Goal: Transaction & Acquisition: Purchase product/service

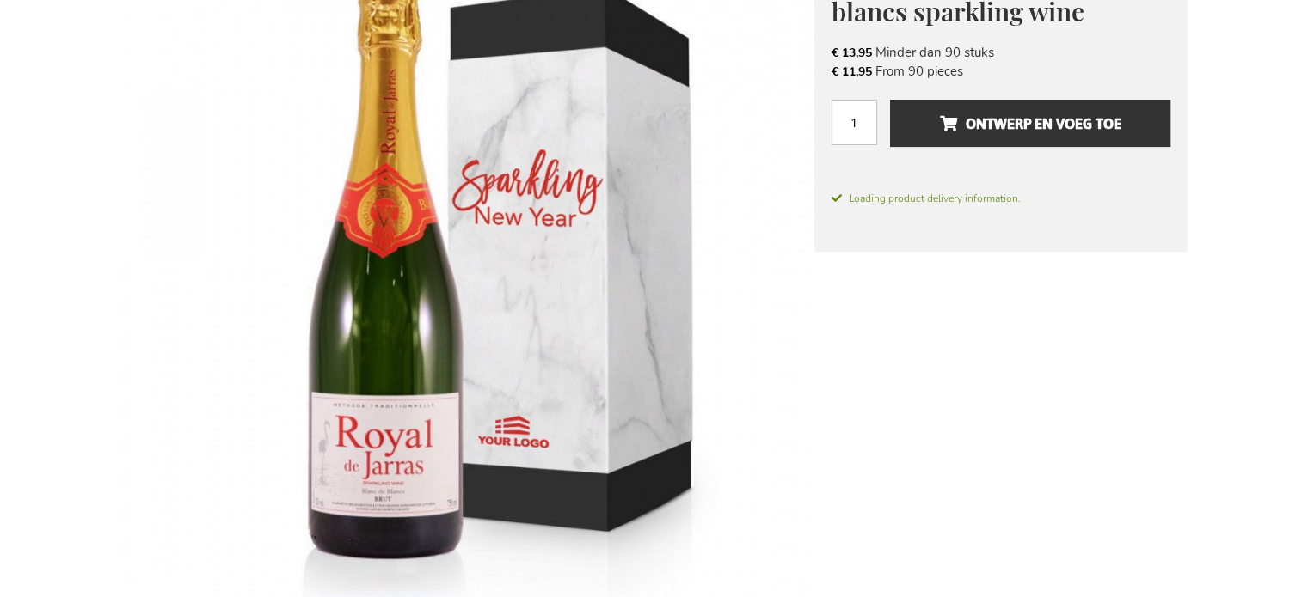
scroll to position [258, 0]
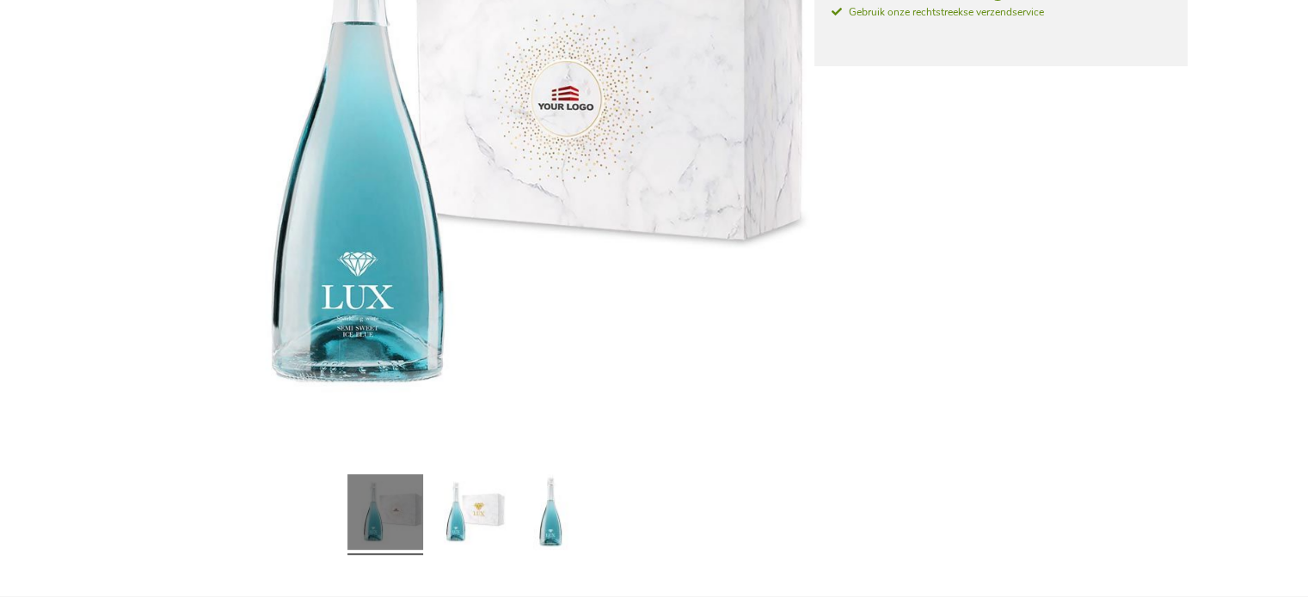
scroll to position [430, 0]
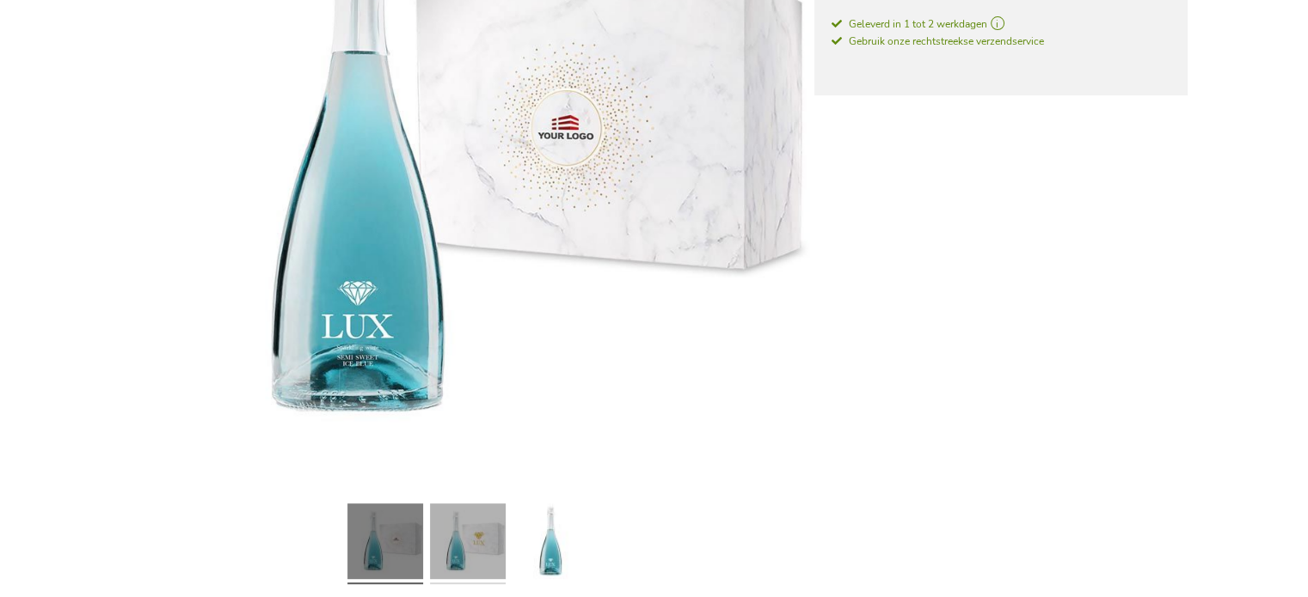
click at [489, 523] on link at bounding box center [468, 544] width 76 height 95
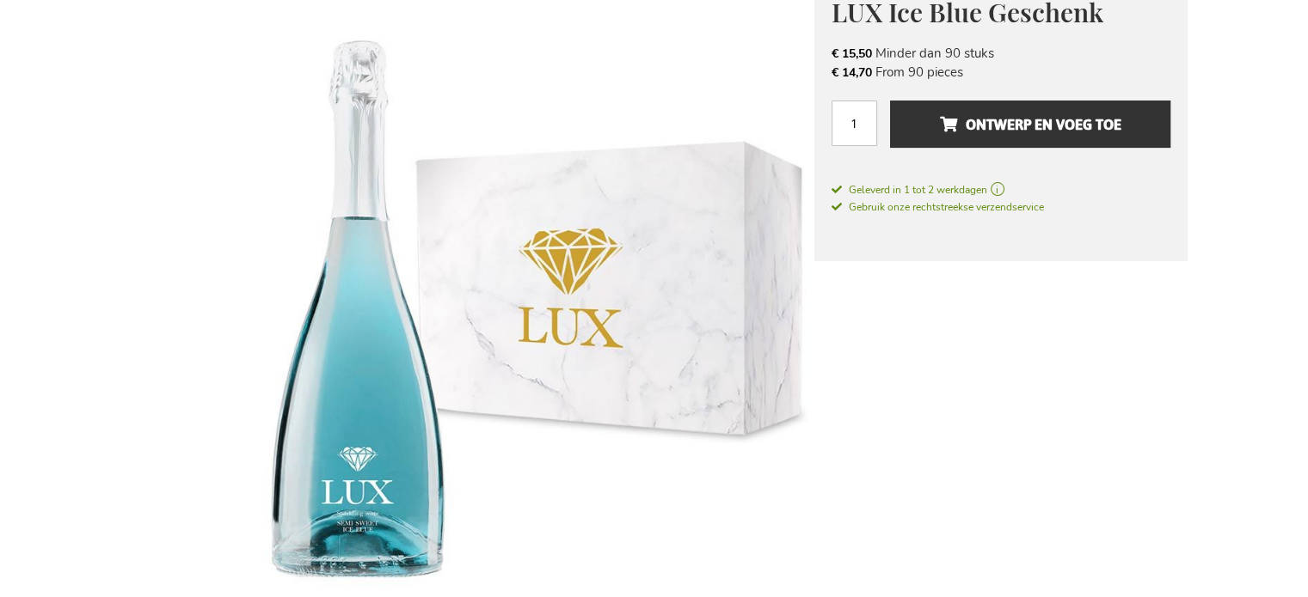
scroll to position [258, 0]
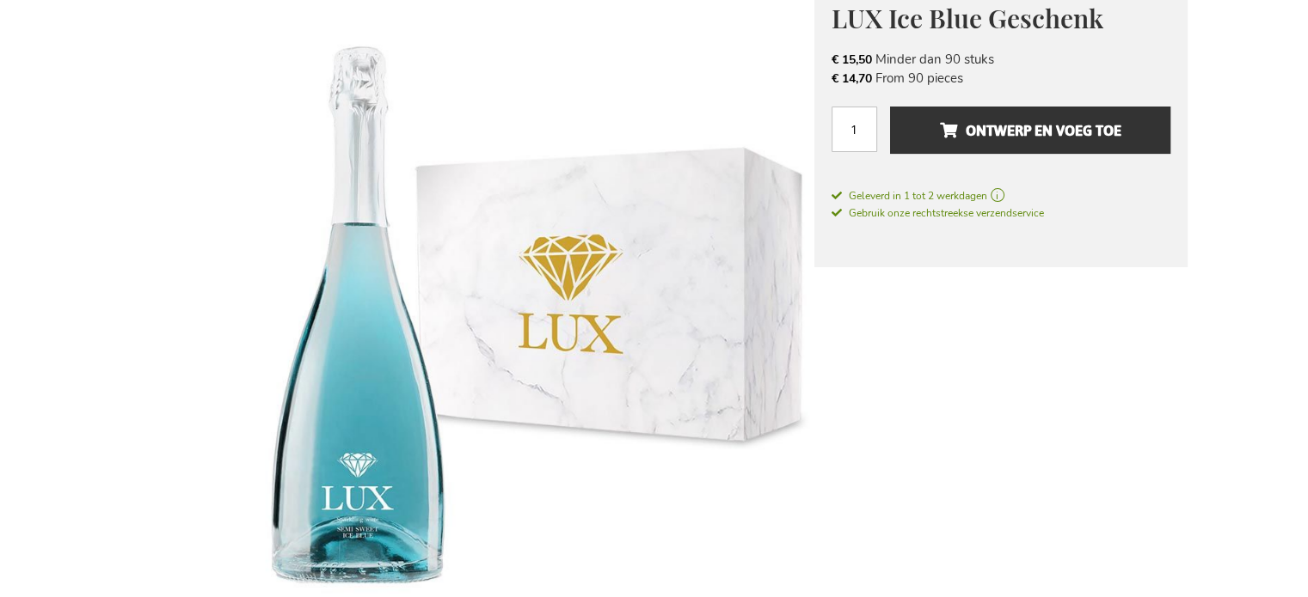
click at [413, 411] on img at bounding box center [467, 318] width 693 height 692
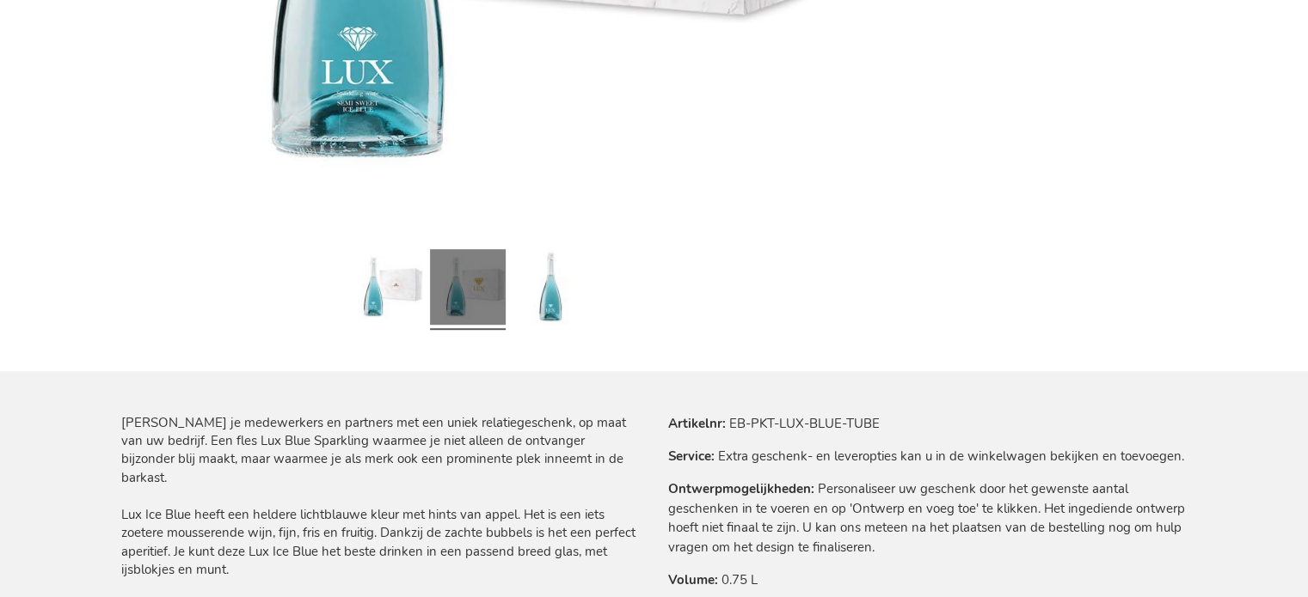
scroll to position [688, 0]
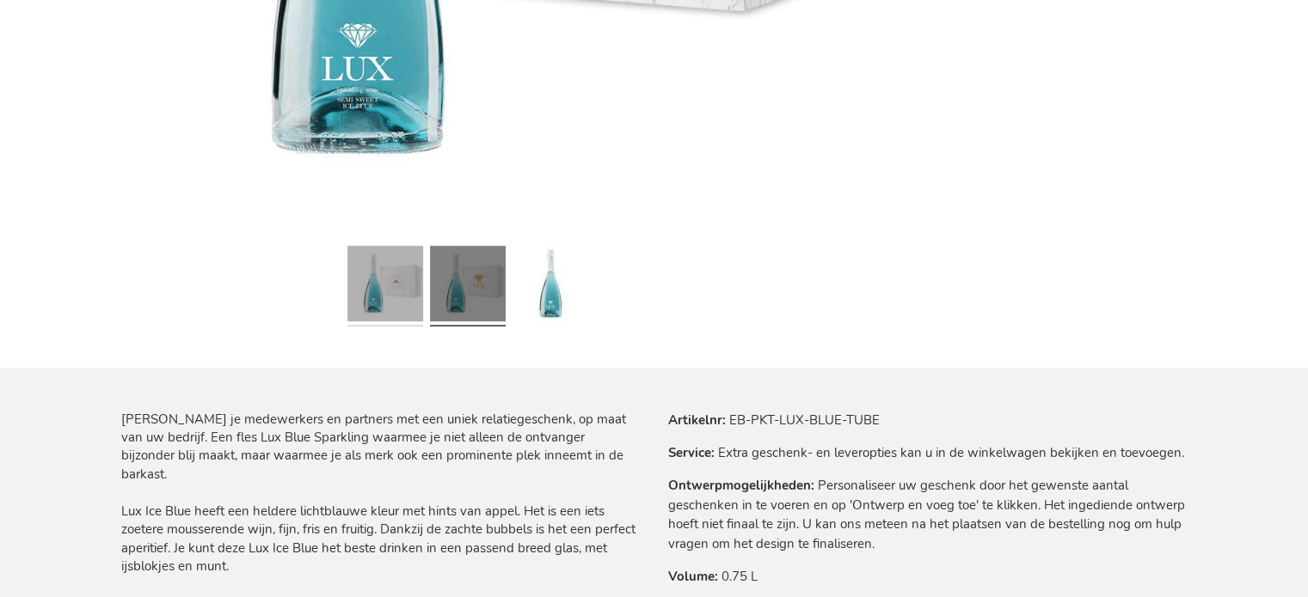
click at [390, 312] on link at bounding box center [385, 286] width 76 height 95
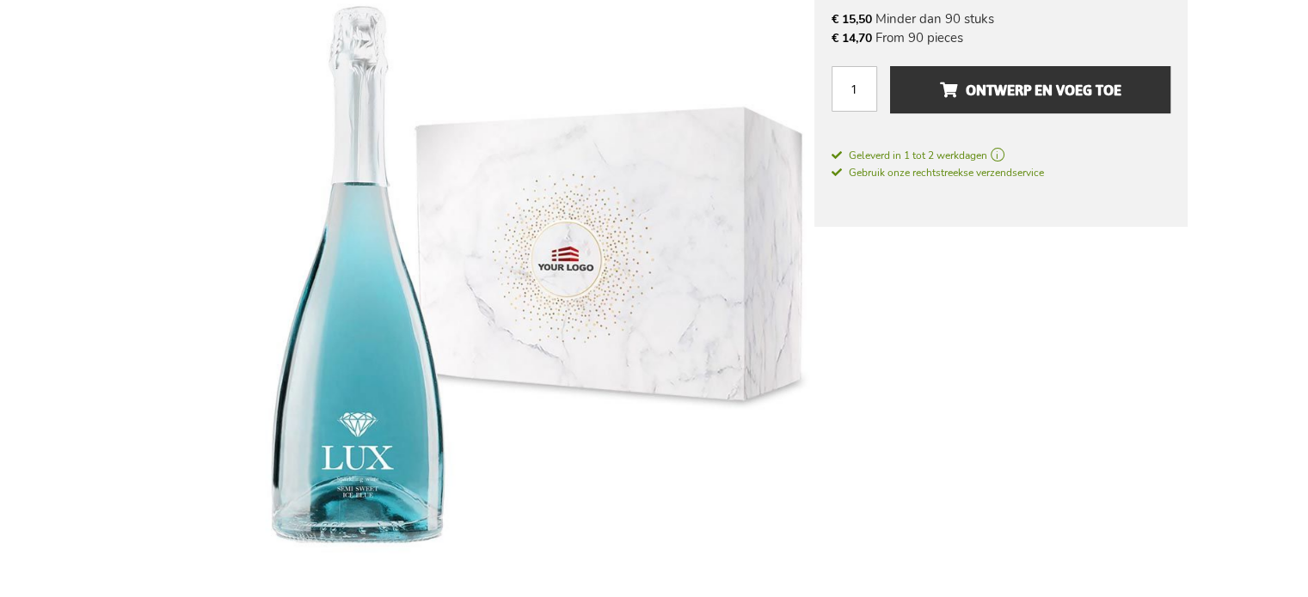
scroll to position [258, 0]
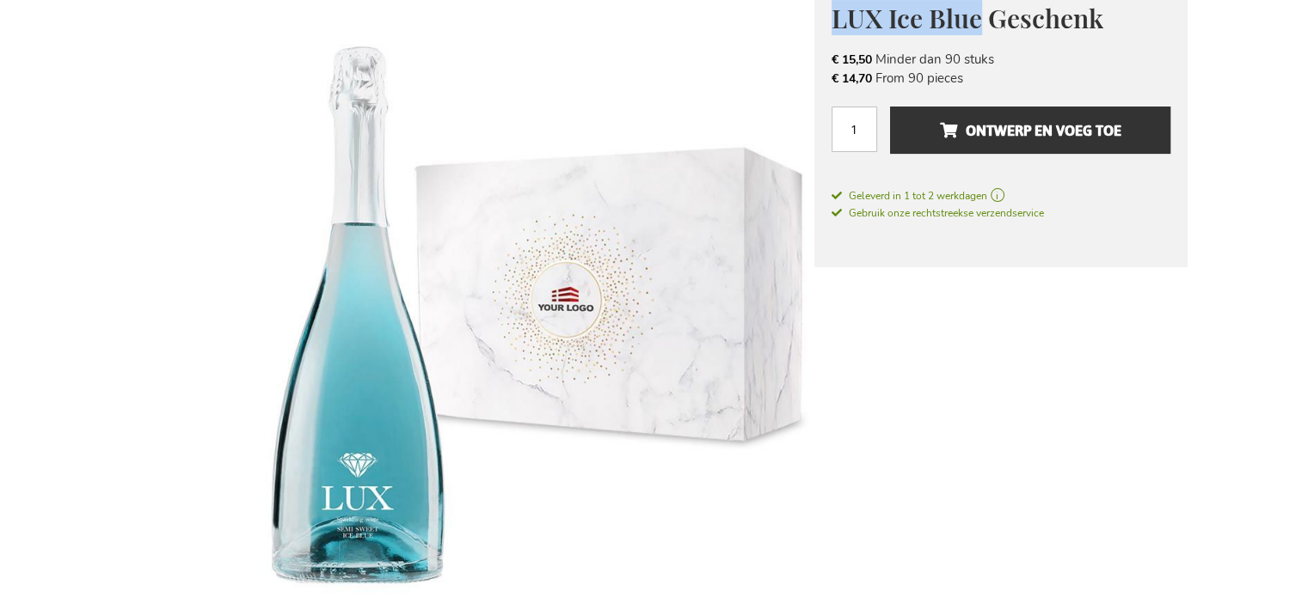
drag, startPoint x: 831, startPoint y: 16, endPoint x: 974, endPoint y: 30, distance: 143.4
click at [974, 30] on span "LUX Ice Blue Geschenk" at bounding box center [967, 18] width 272 height 34
copy span "LUX Ice Blue"
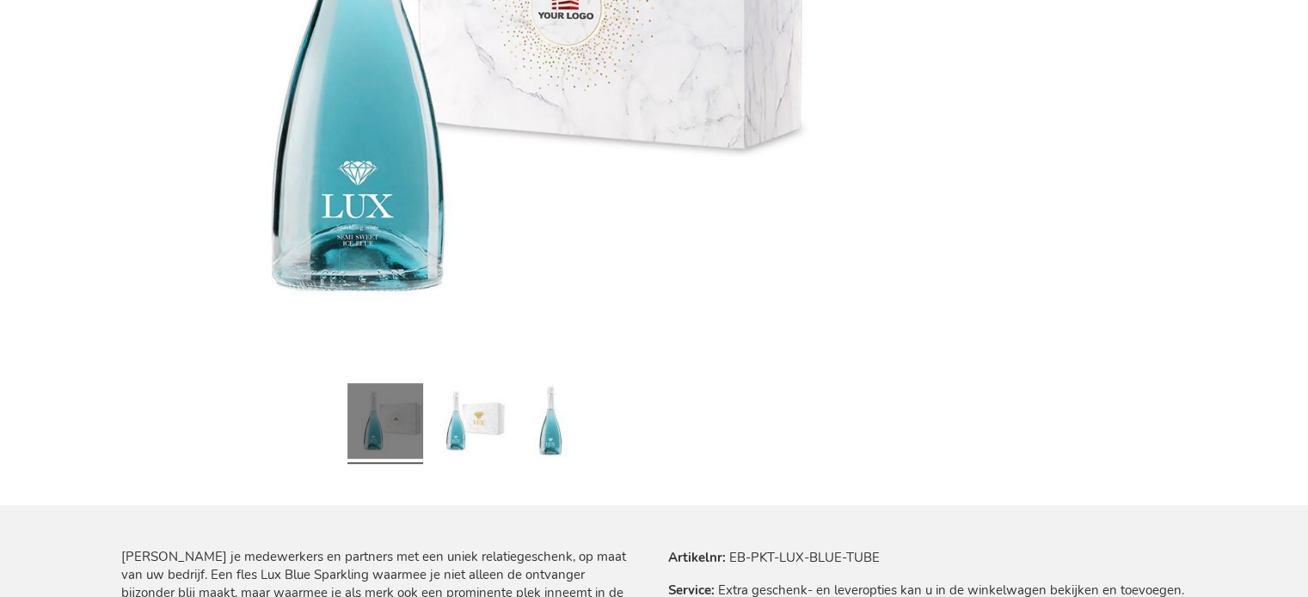
scroll to position [774, 0]
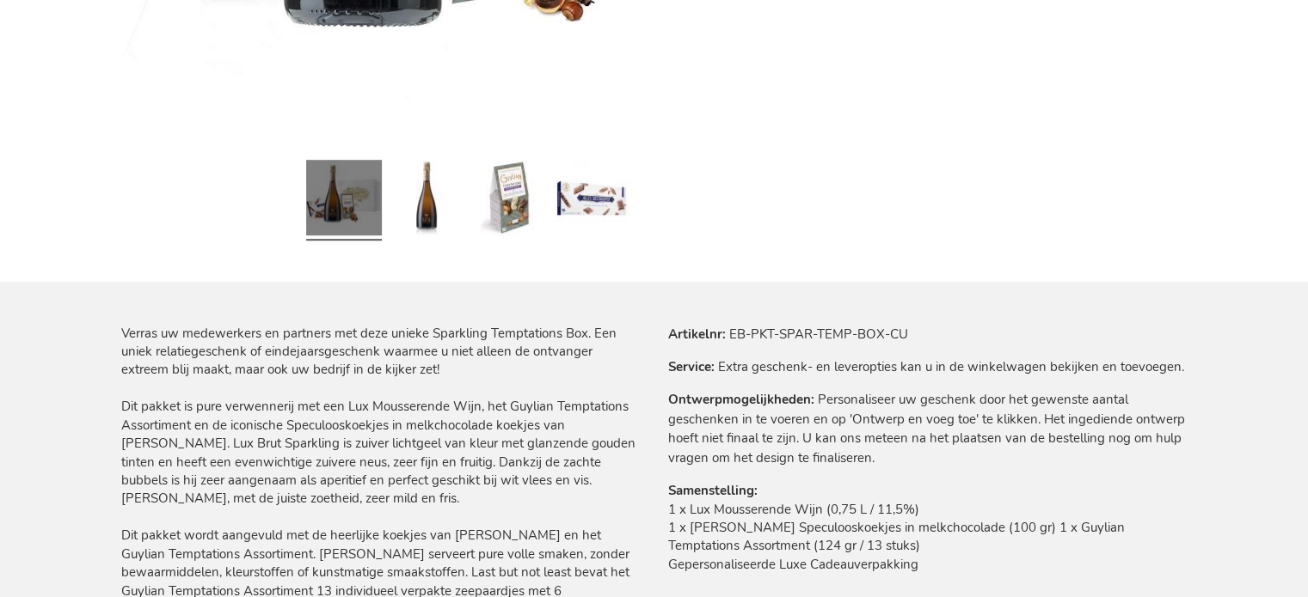
scroll to position [860, 0]
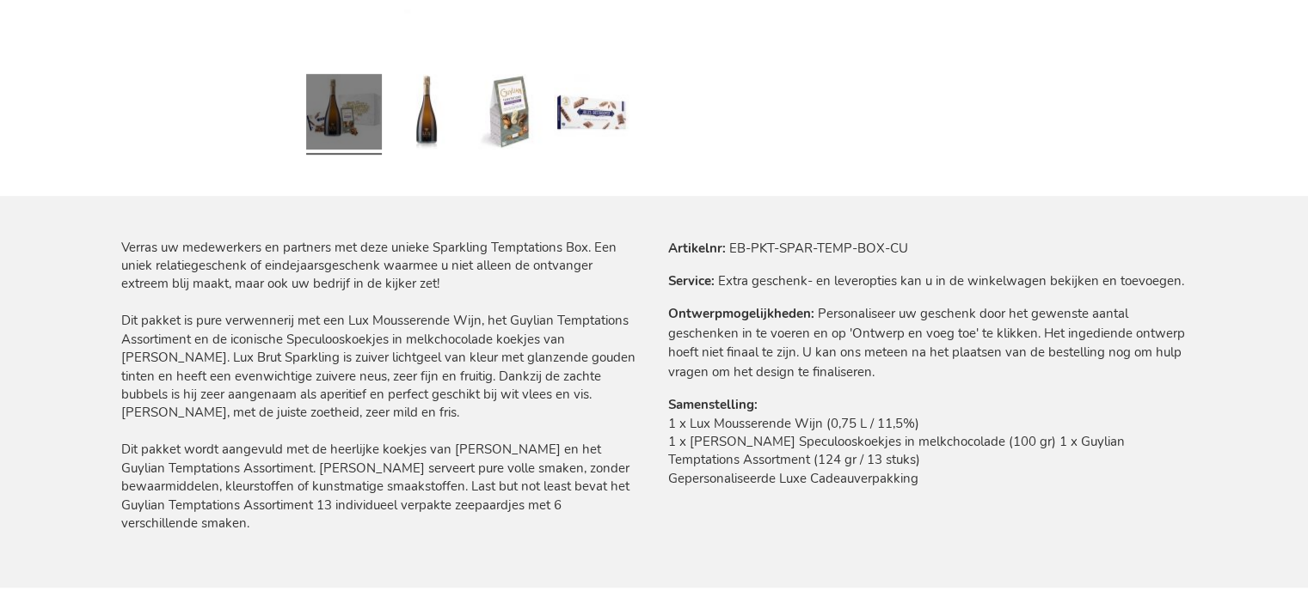
click at [760, 424] on td "1 x Lux Mousserende Wijn (0,75 L / 11,5%) 1 x Jules Destrooper Speculooskoekjes…" at bounding box center [927, 456] width 519 height 83
drag, startPoint x: 671, startPoint y: 422, endPoint x: 919, endPoint y: 453, distance: 250.4
click at [919, 453] on td "1 x Lux Mousserende Wijn (0,75 L / 11,5%) 1 x Jules Destrooper Speculooskoekjes…" at bounding box center [927, 456] width 519 height 83
copy td "1 x Lux Mousserende Wijn (0,75 L / 11,5%) 1 x Jules Destrooper Speculooskoekjes…"
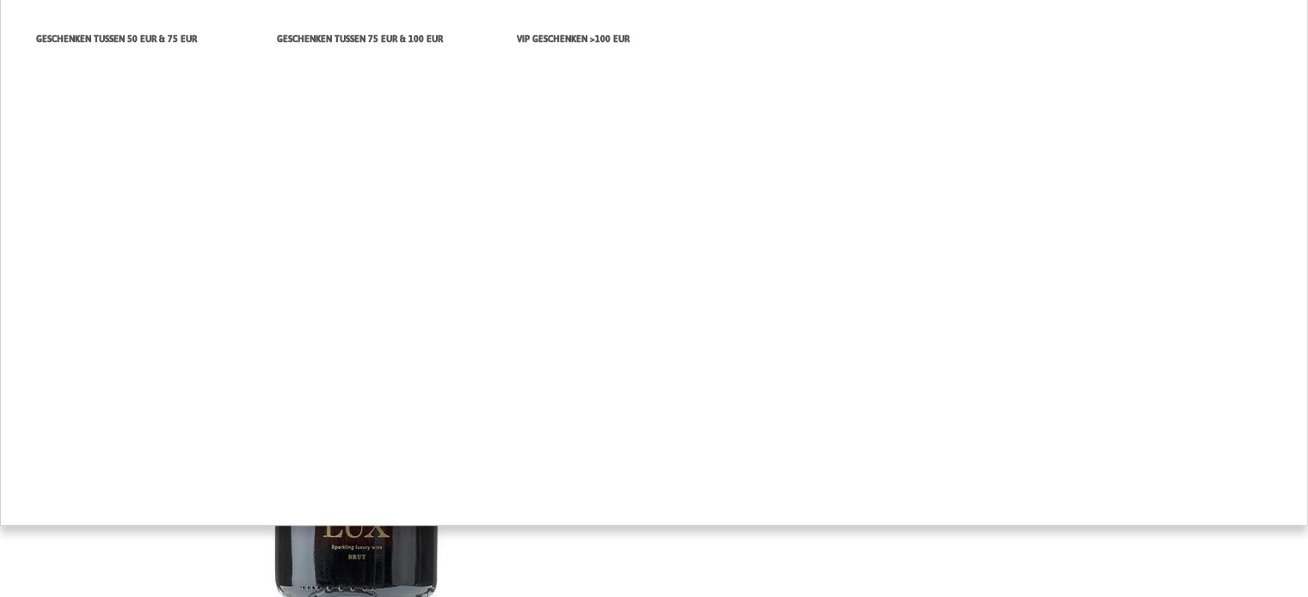
scroll to position [344, 0]
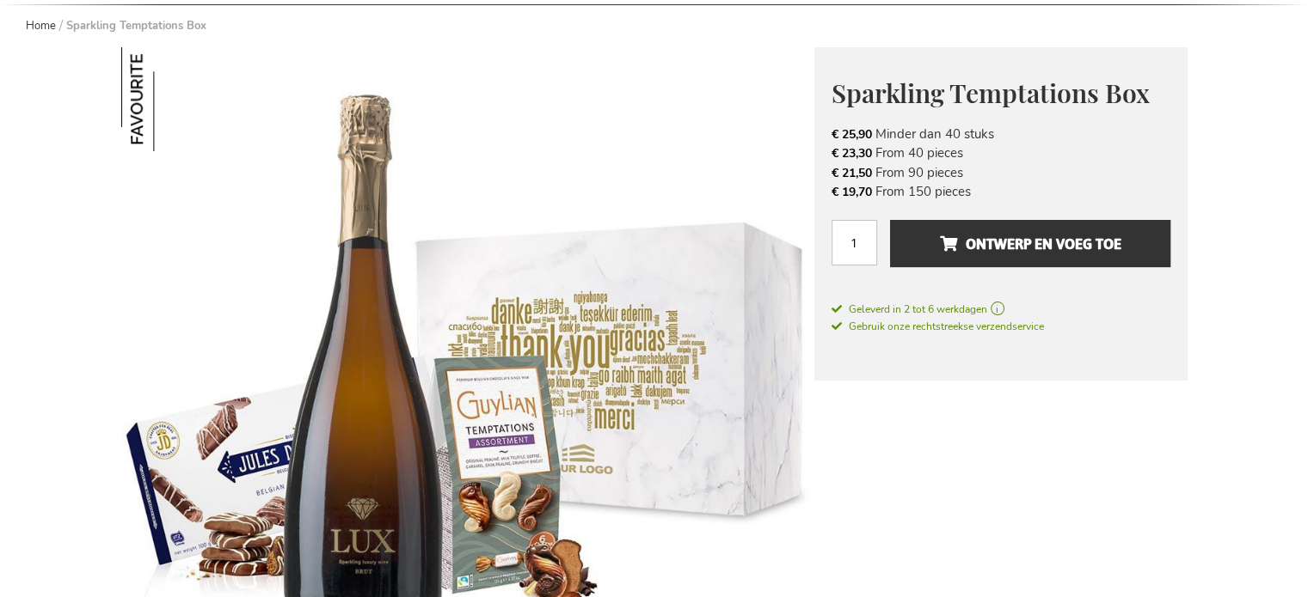
scroll to position [258, 0]
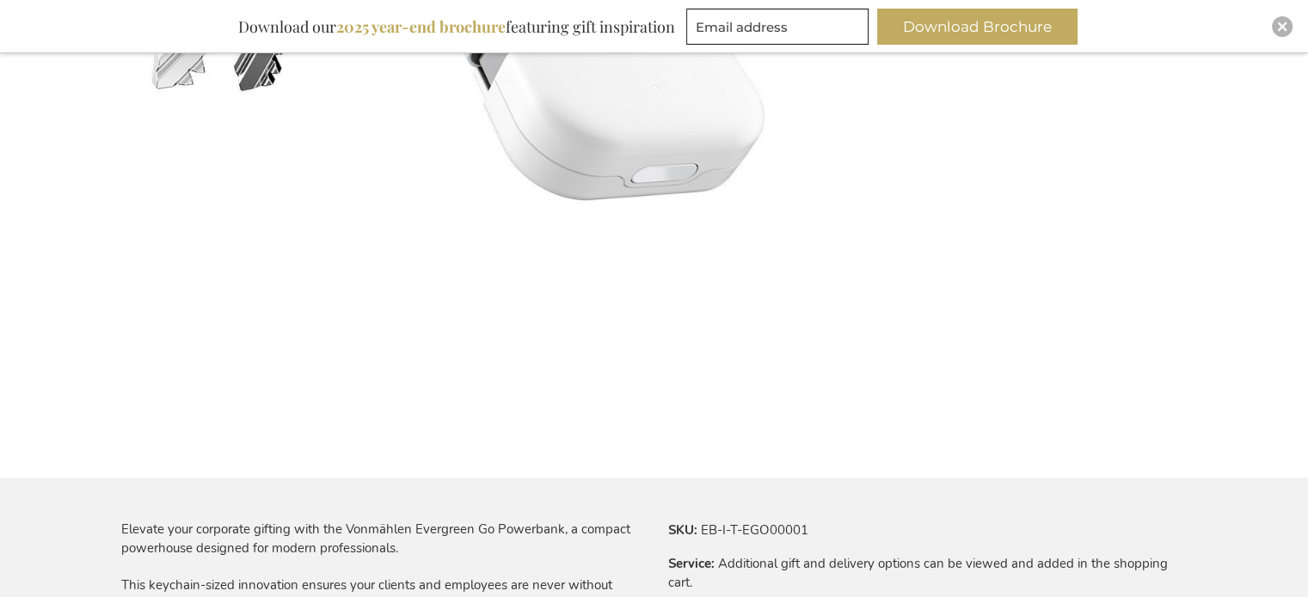
scroll to position [827, 0]
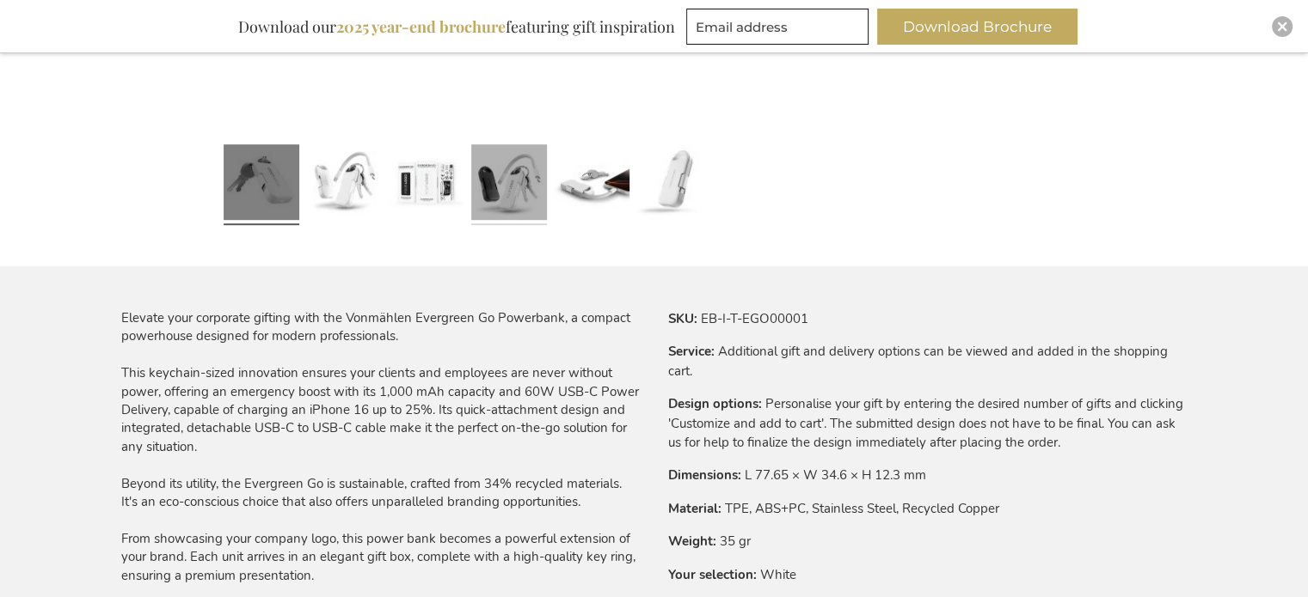
click at [524, 197] on link at bounding box center [509, 185] width 76 height 95
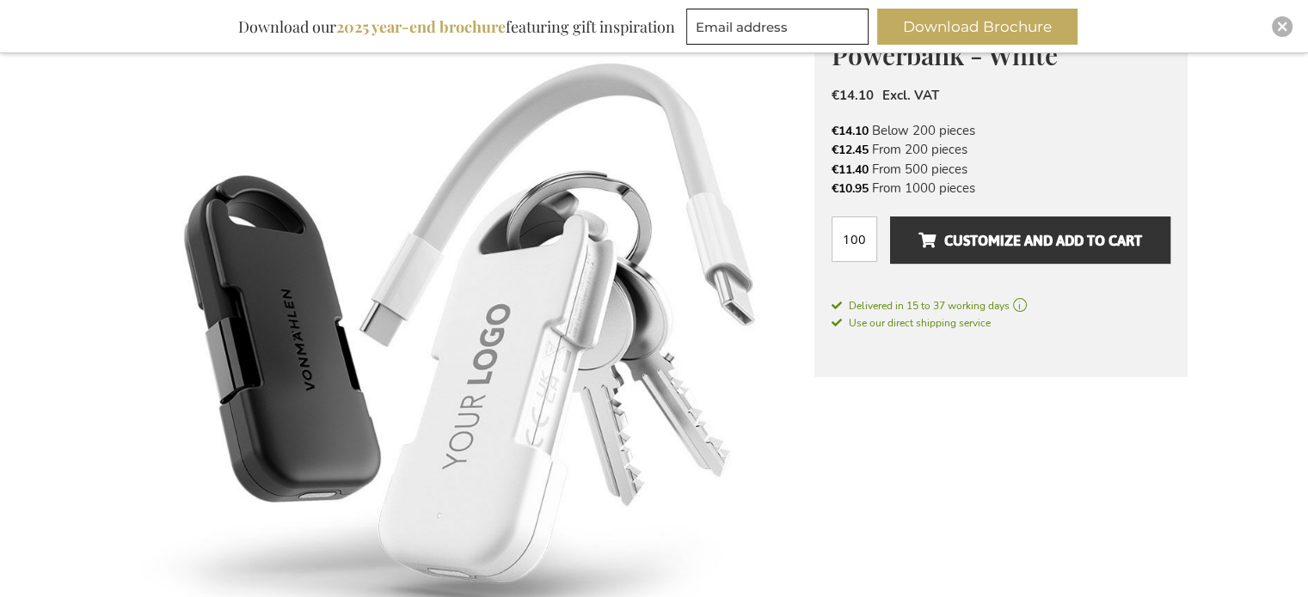
scroll to position [288, 0]
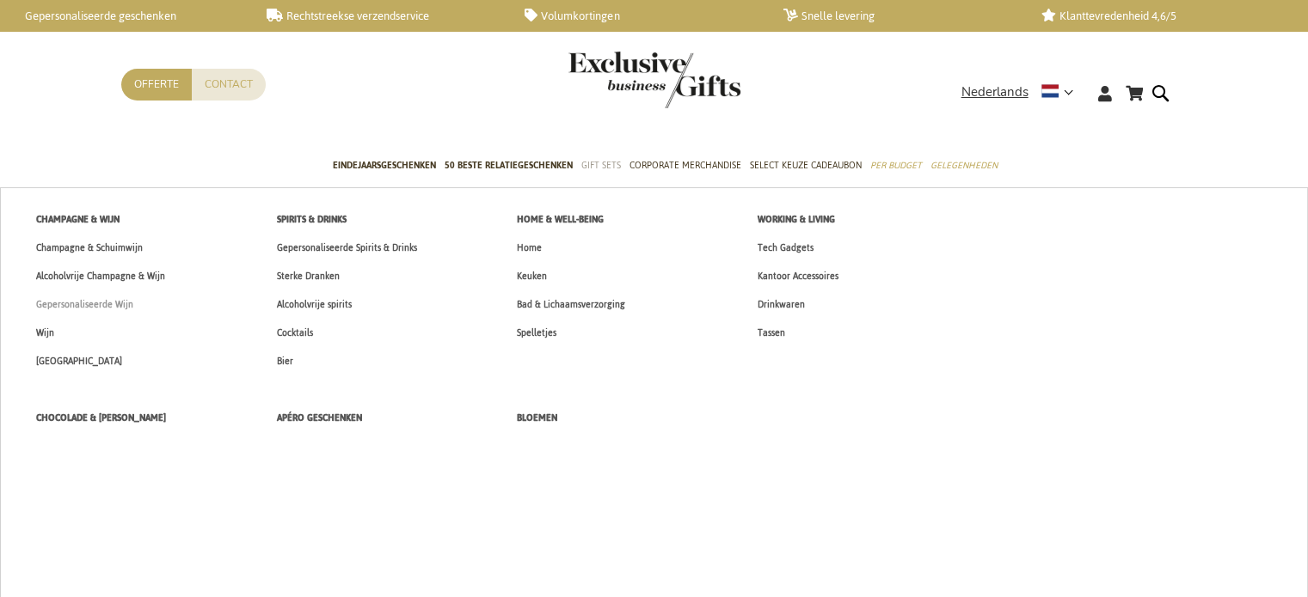
click at [77, 304] on span "Gepersonaliseerde Wijn" at bounding box center [84, 305] width 97 height 18
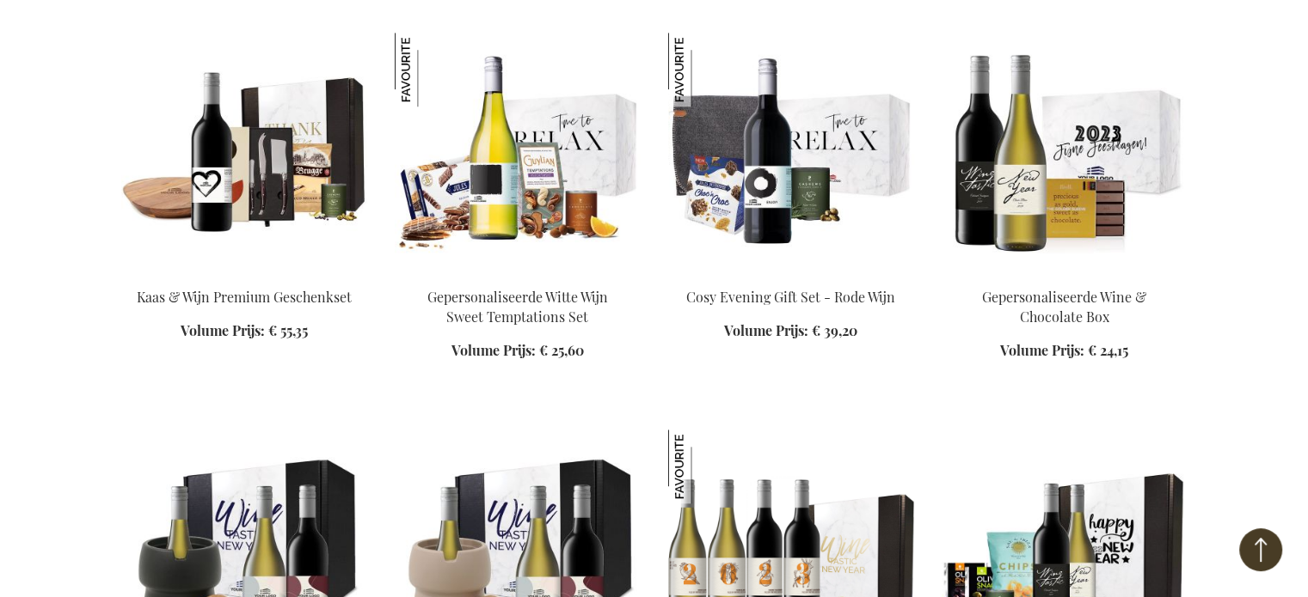
scroll to position [1547, 0]
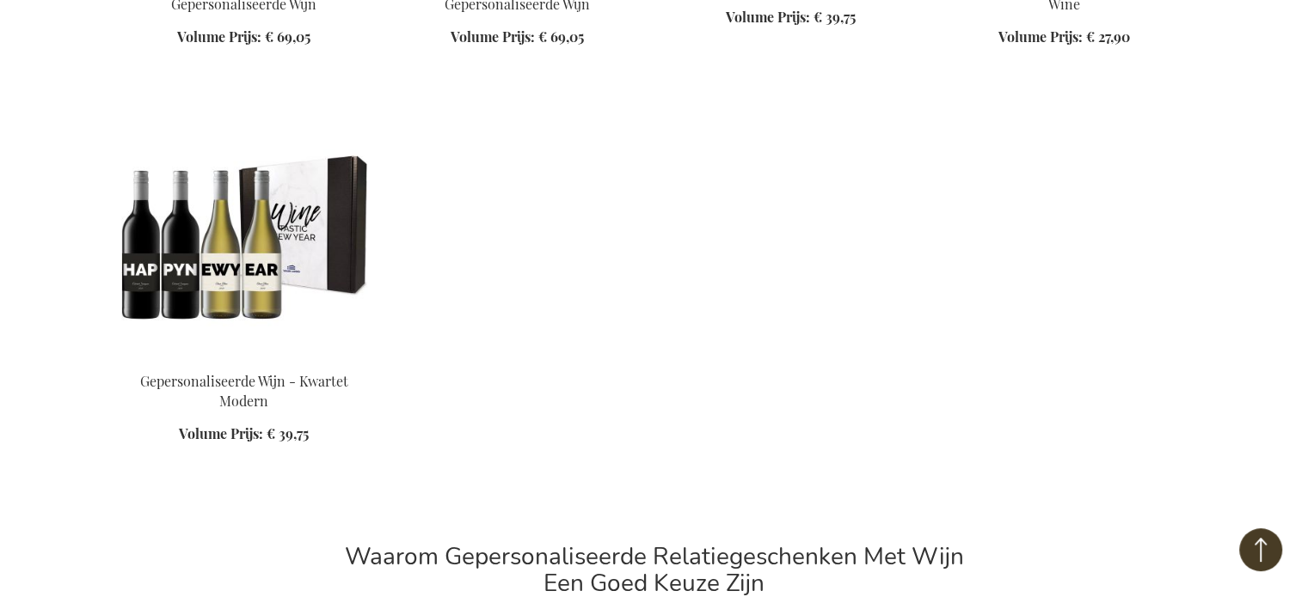
scroll to position [2235, 0]
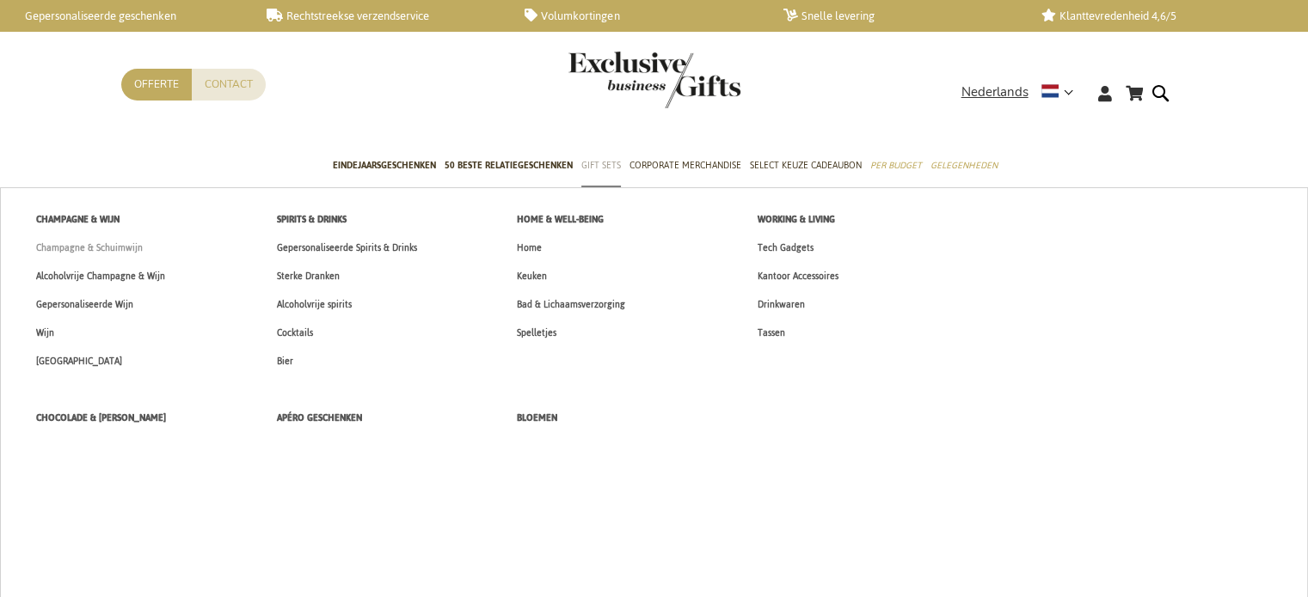
click at [124, 249] on span "Champagne & Schuimwijn" at bounding box center [89, 248] width 107 height 18
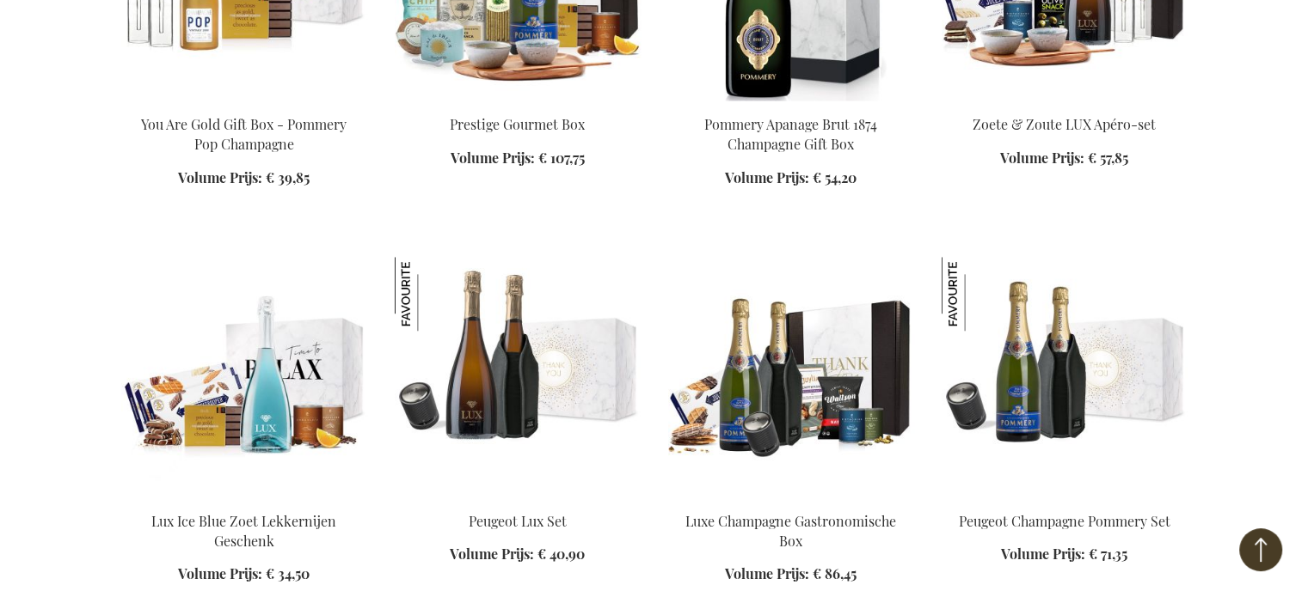
scroll to position [1719, 0]
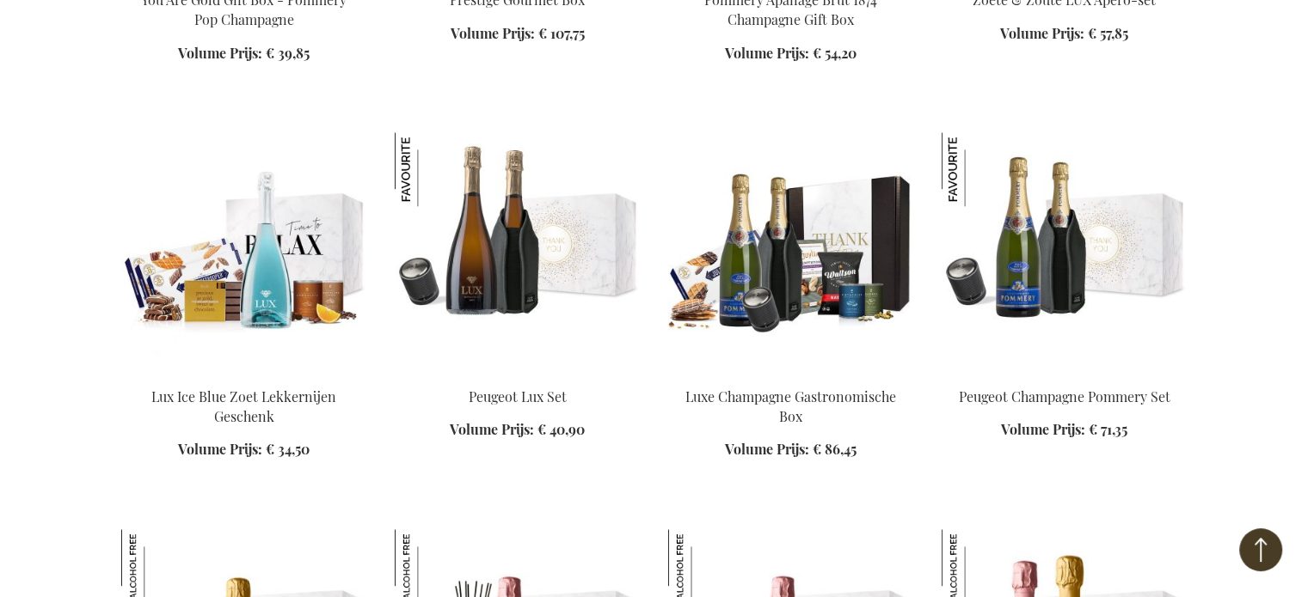
scroll to position [1891, 0]
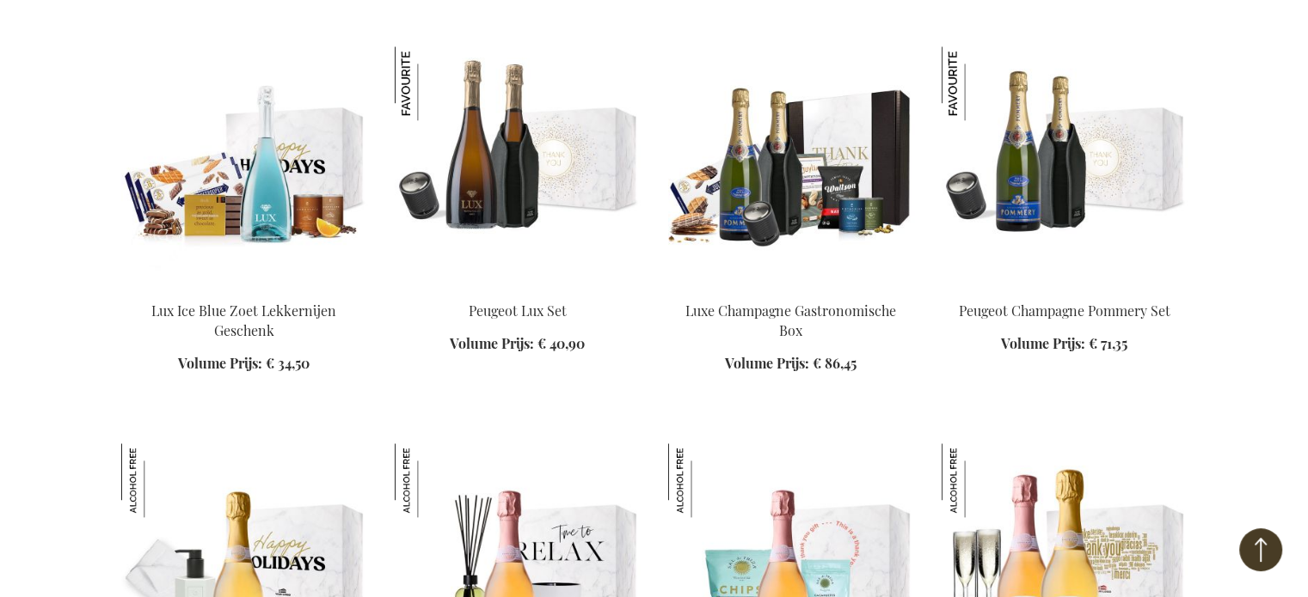
click at [279, 214] on img at bounding box center [244, 166] width 246 height 241
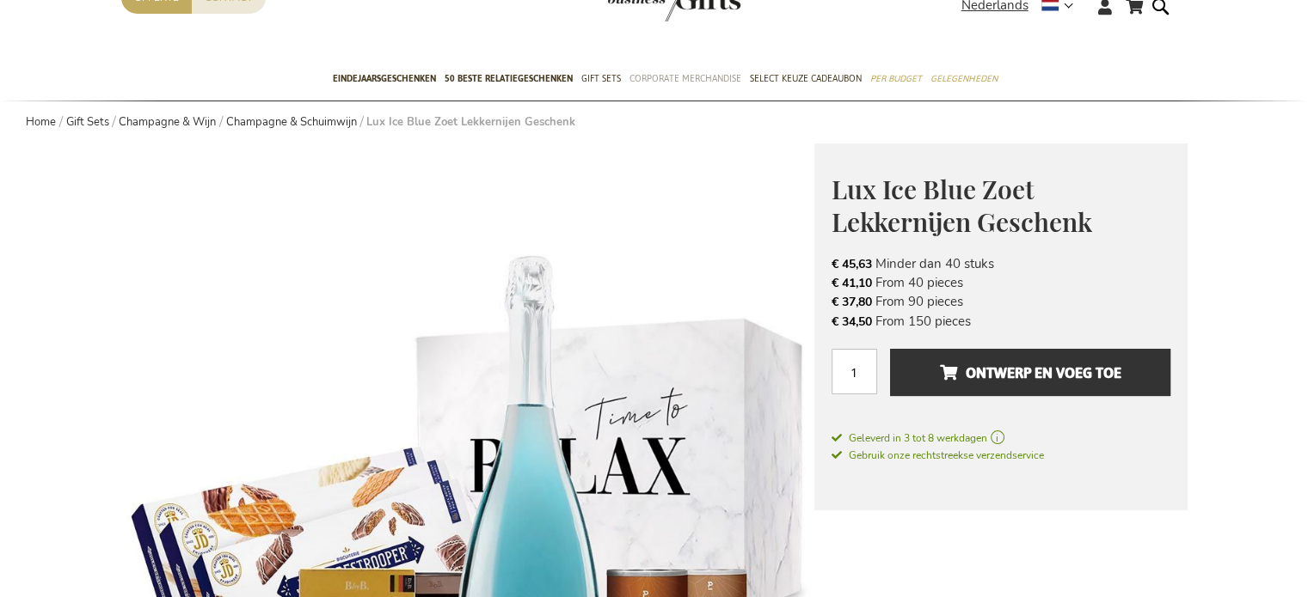
scroll to position [86, 0]
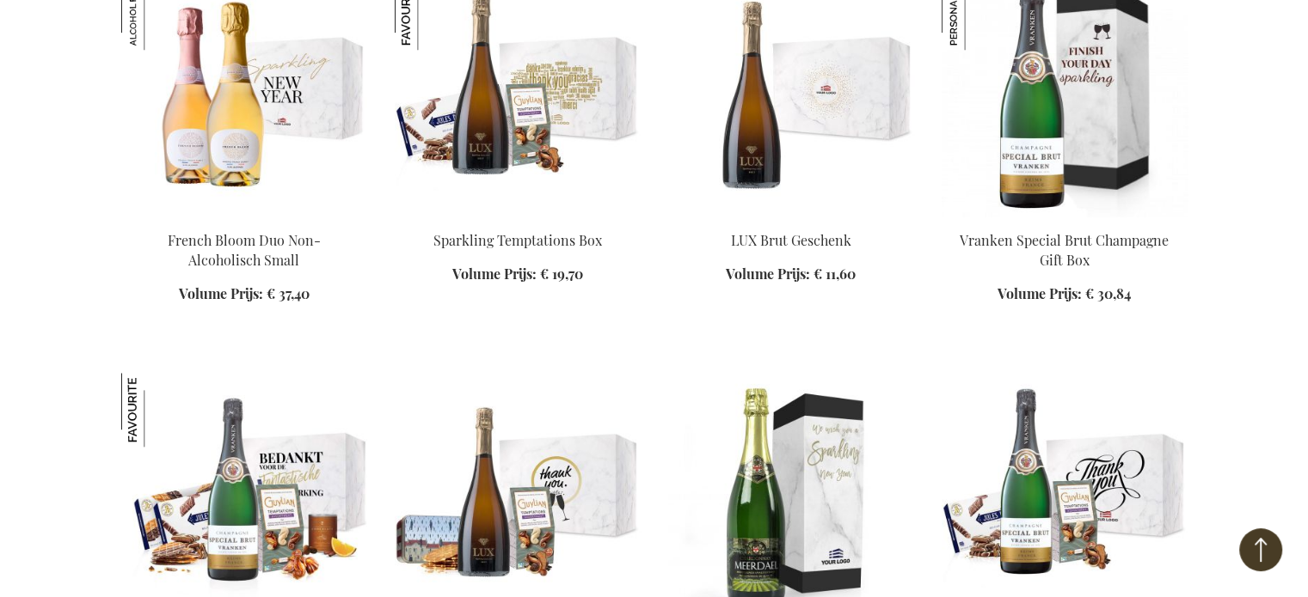
scroll to position [1862, 0]
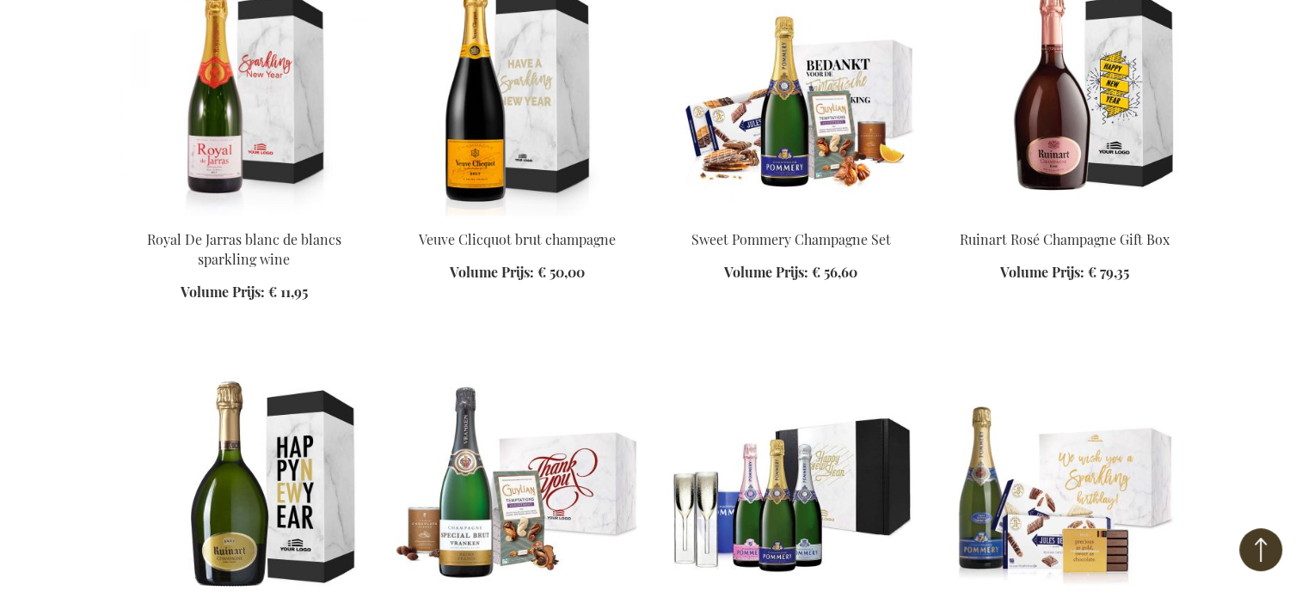
scroll to position [2894, 0]
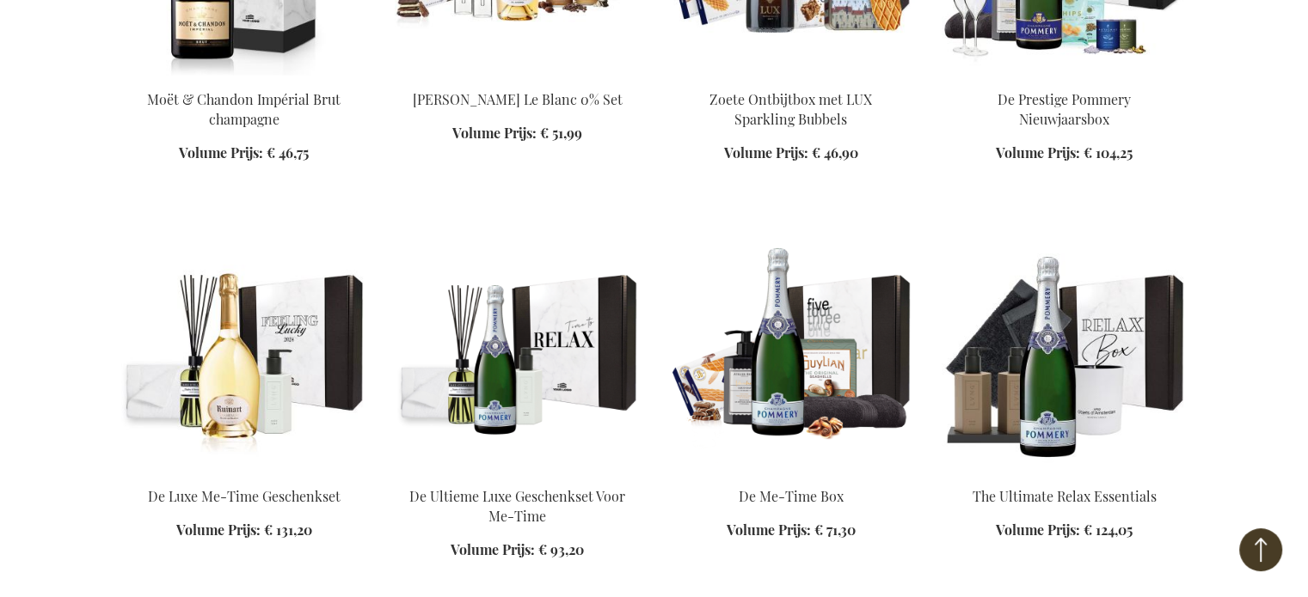
scroll to position [3925, 0]
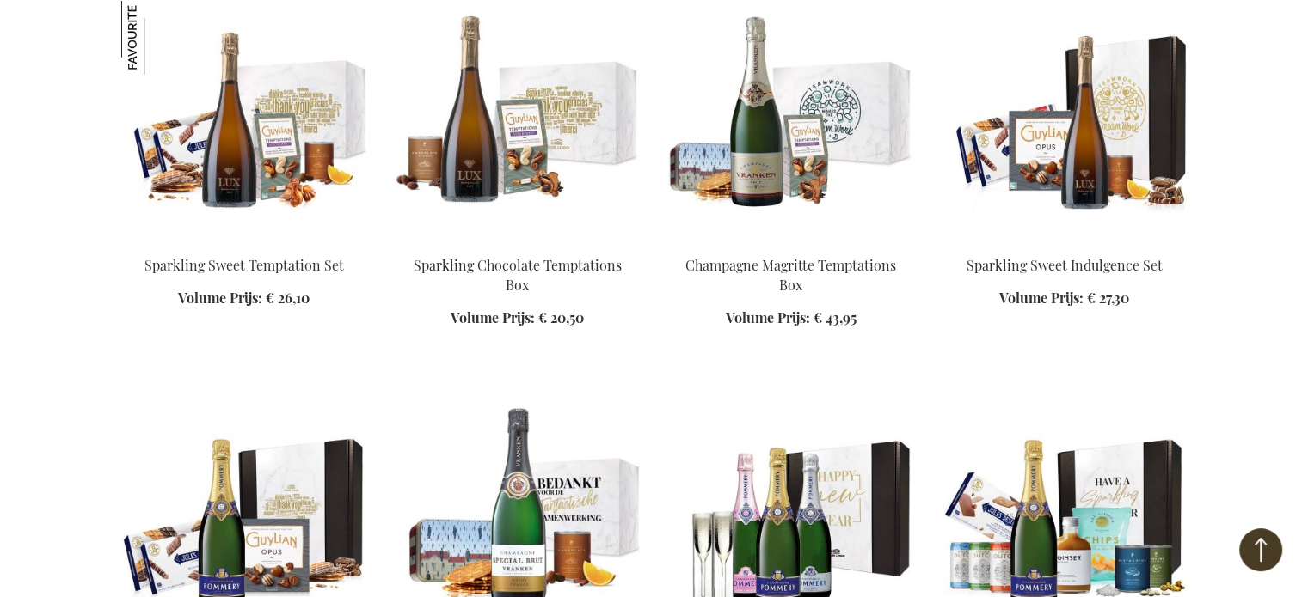
scroll to position [4871, 0]
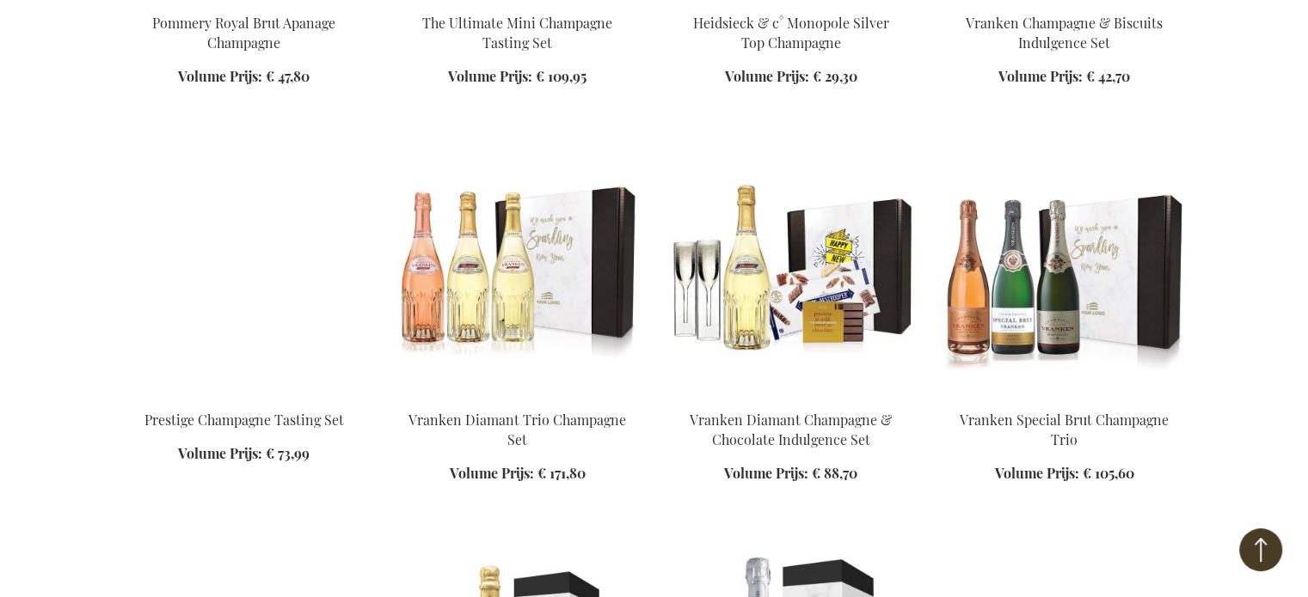
scroll to position [5988, 0]
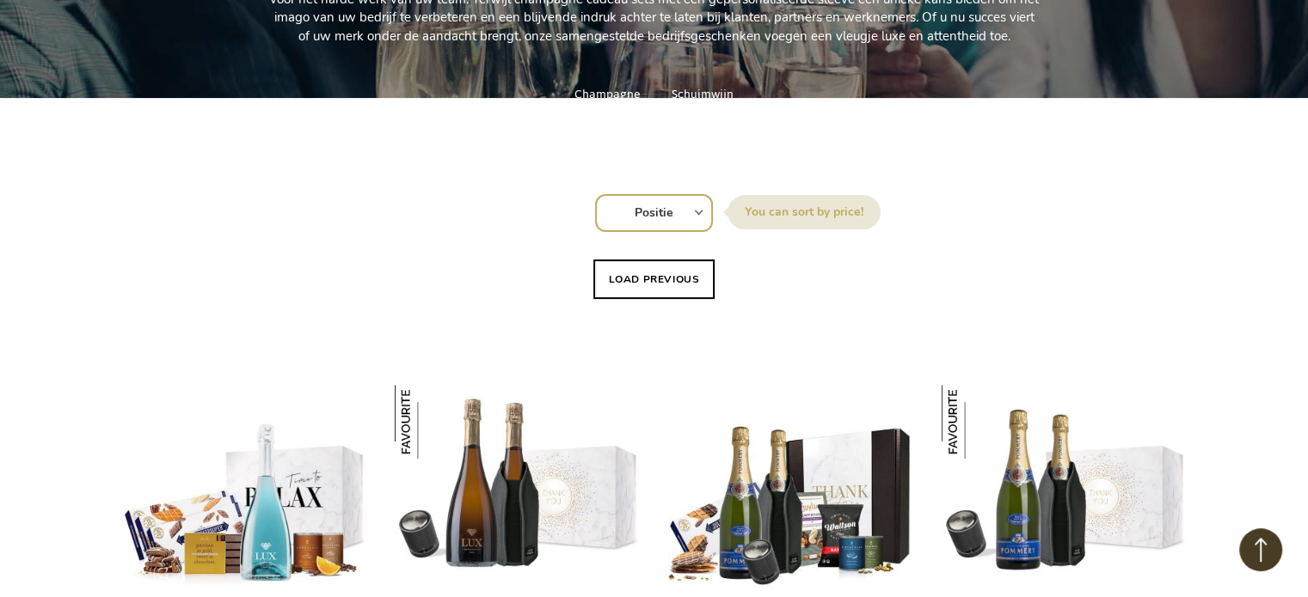
scroll to position [744, 0]
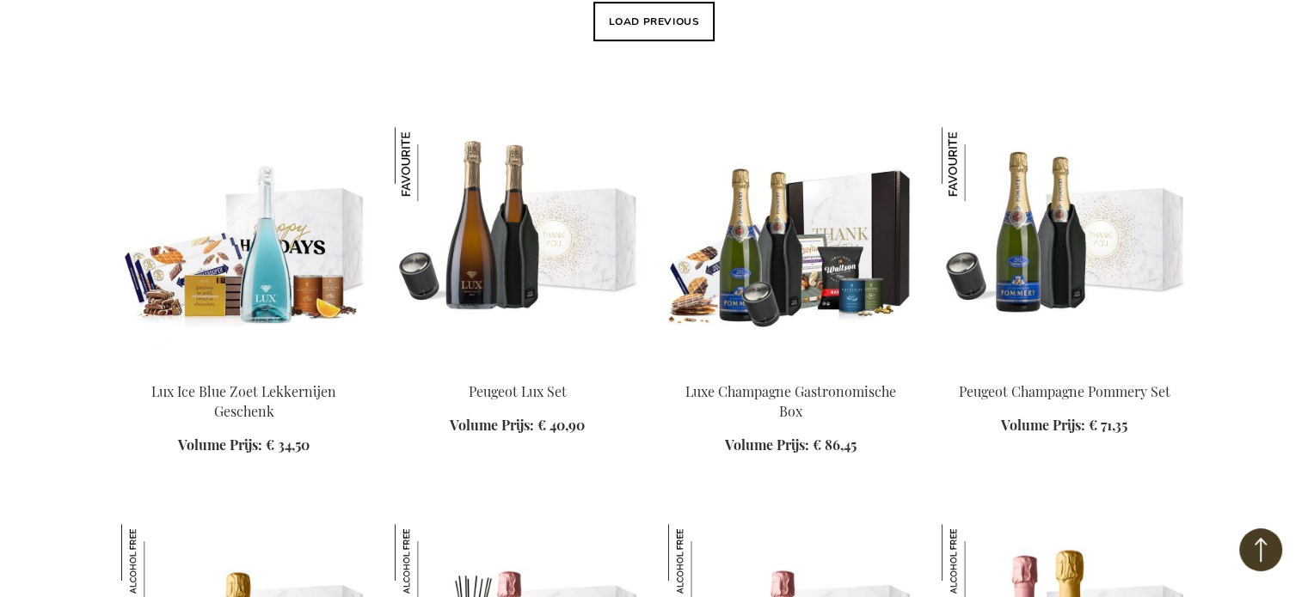
click at [314, 291] on img at bounding box center [244, 247] width 246 height 241
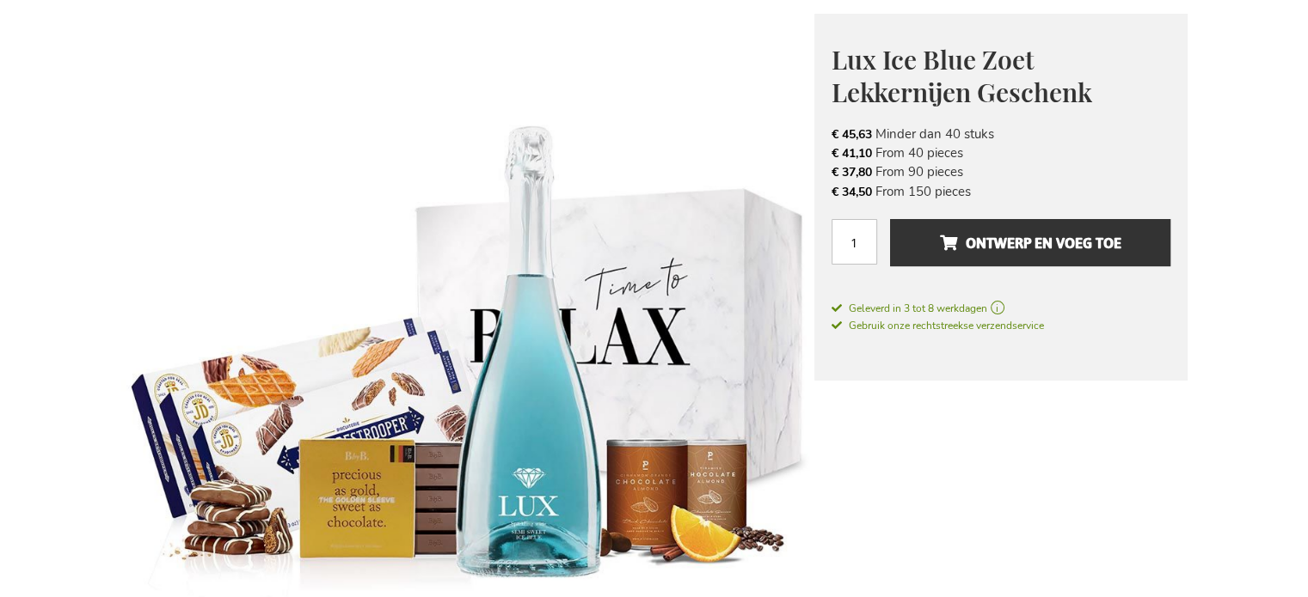
scroll to position [258, 0]
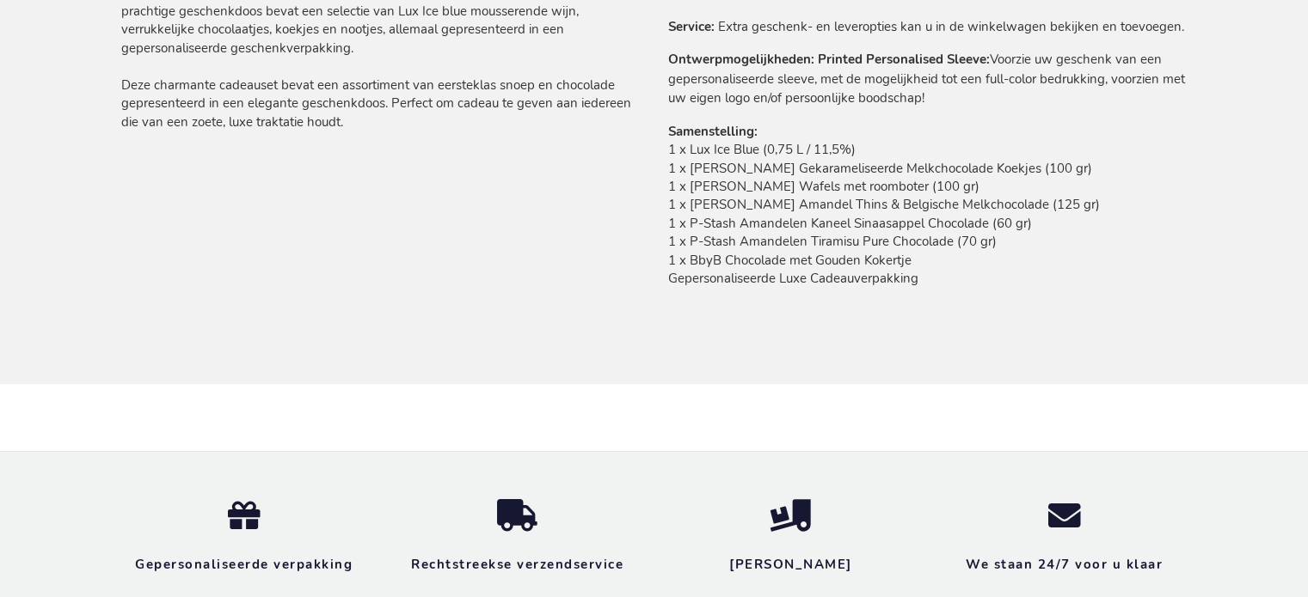
scroll to position [1118, 0]
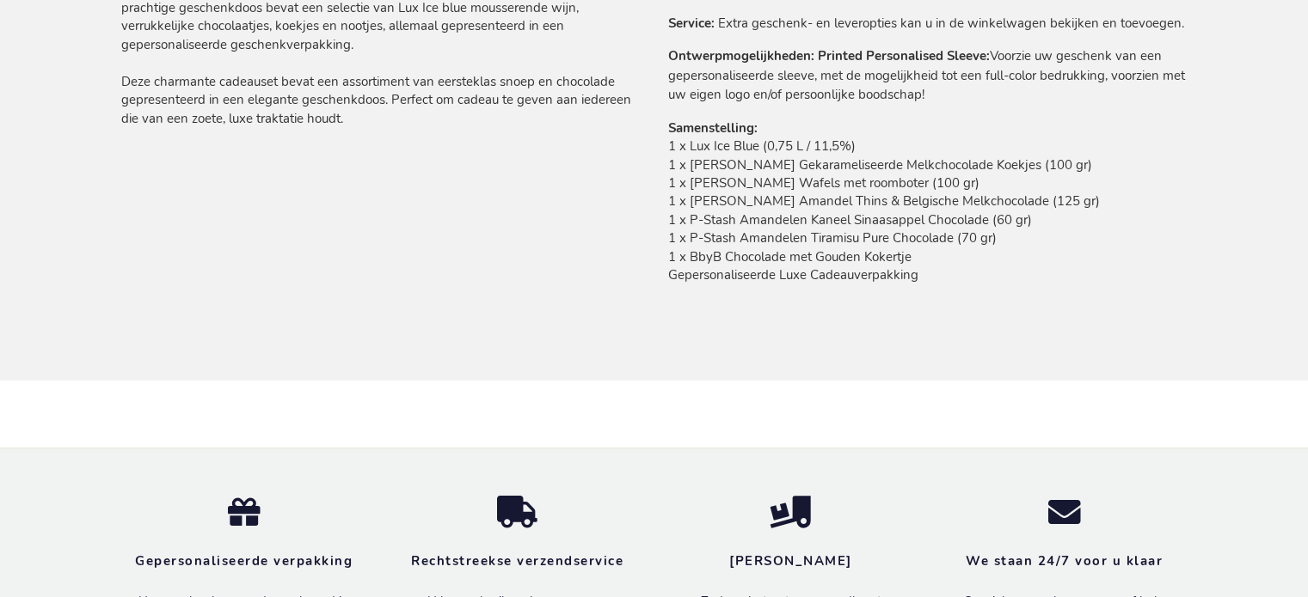
drag, startPoint x: 671, startPoint y: 145, endPoint x: 1066, endPoint y: 249, distance: 408.9
click at [1066, 249] on td "1 x Lux Ice Blue (0,75 L / 11,5%) 1 x [PERSON_NAME] Gekarameliseerde Melkchocol…" at bounding box center [927, 216] width 519 height 156
copy td "1 x Lux Ice Blue (0,75 L / 11,5%) 1 x [PERSON_NAME] Gekarameliseerde Melkchocol…"
